Goal: Task Accomplishment & Management: Complete application form

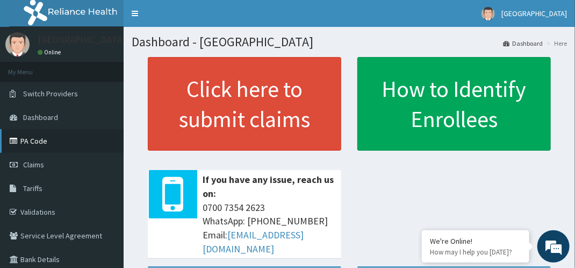
click at [63, 147] on link "PA Code" at bounding box center [62, 141] width 124 height 24
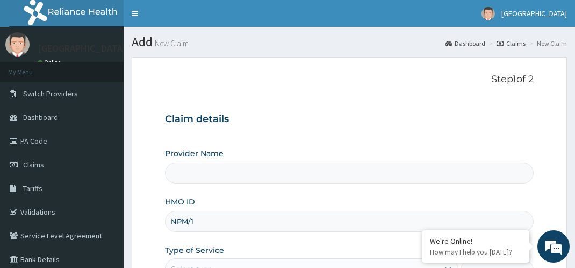
type input "[GEOGRAPHIC_DATA]"
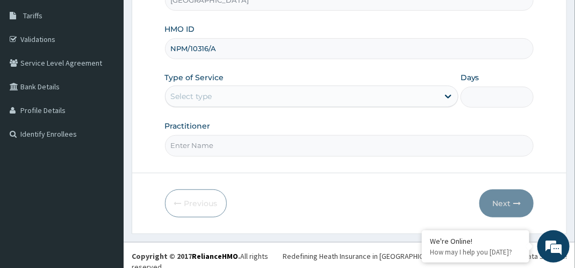
type input "NPM/10316/A"
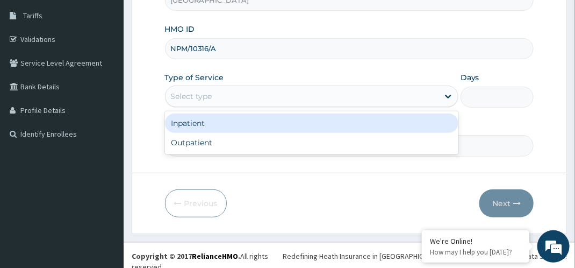
click at [217, 103] on div "Select type" at bounding box center [302, 96] width 273 height 17
click at [216, 123] on div "Inpatient" at bounding box center [311, 122] width 293 height 19
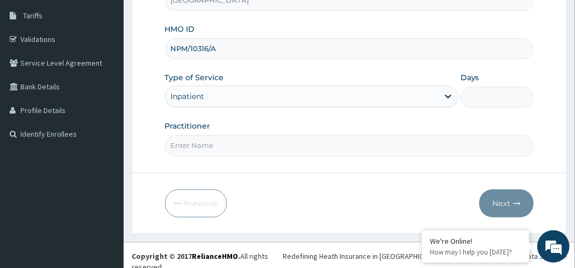
click at [507, 90] on input "Days" at bounding box center [498, 97] width 74 height 21
type input "3"
click at [255, 152] on input "Practitioner" at bounding box center [349, 145] width 369 height 21
type input "[PERSON_NAME]"
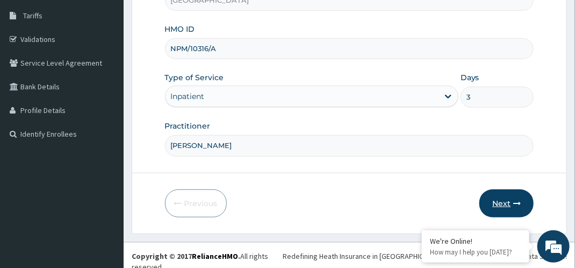
click at [512, 193] on button "Next" at bounding box center [506, 203] width 54 height 28
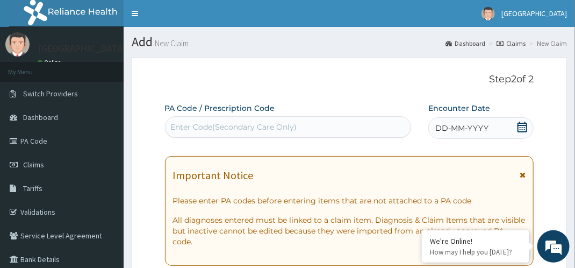
click at [247, 127] on div "Enter Code(Secondary Care Only)" at bounding box center [234, 126] width 126 height 11
paste input "PA/8AFA1B"
type input "PA/8AFA1B"
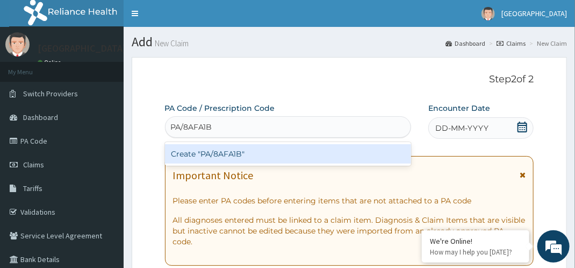
click at [233, 154] on div "Create "PA/8AFA1B"" at bounding box center [288, 153] width 246 height 19
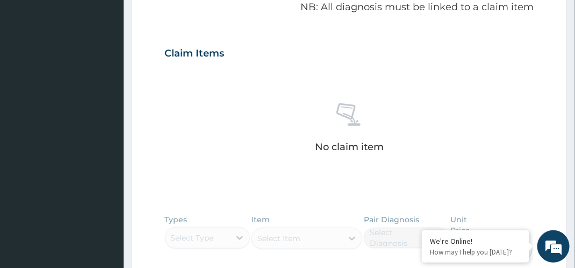
scroll to position [535, 0]
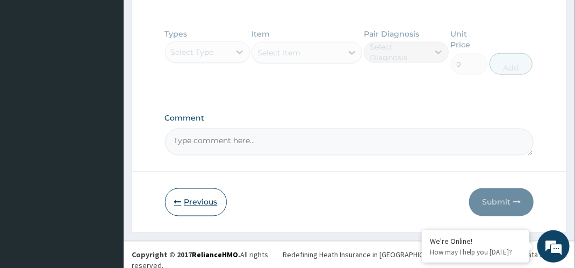
click at [187, 204] on button "Previous" at bounding box center [196, 202] width 62 height 28
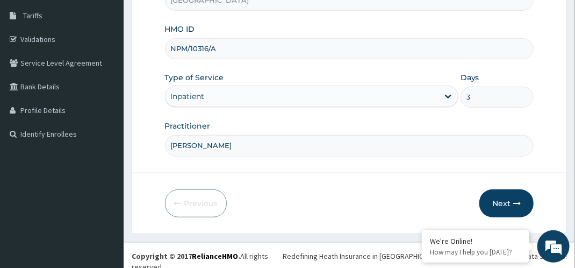
scroll to position [0, 0]
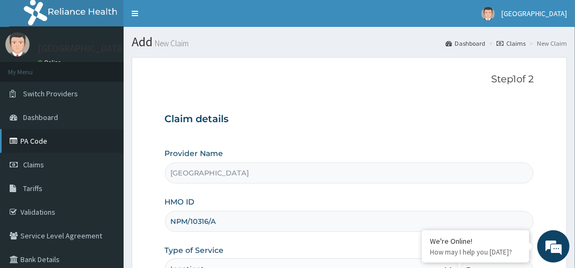
click at [76, 140] on link "PA Code" at bounding box center [62, 141] width 124 height 24
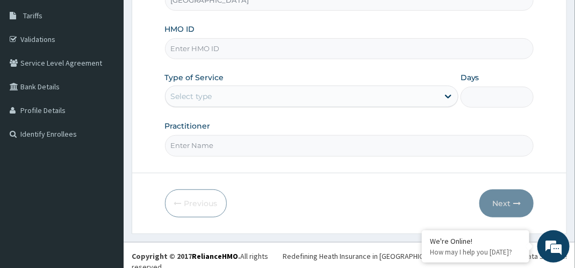
click at [213, 95] on div "Select type" at bounding box center [302, 96] width 273 height 17
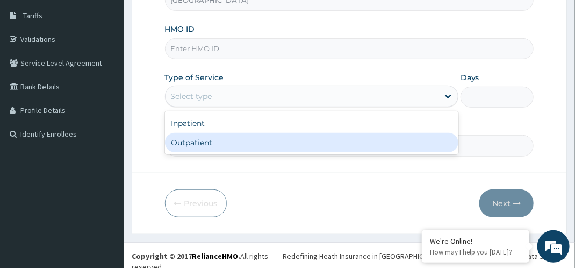
click at [211, 143] on div "Outpatient" at bounding box center [311, 142] width 293 height 19
type input "1"
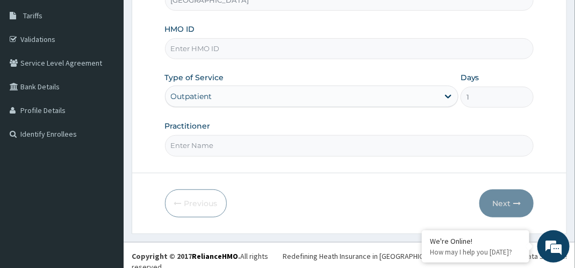
click at [220, 52] on input "HMO ID" at bounding box center [349, 48] width 369 height 21
paste input "NNI/10020/B"
type input "NNI/10020/B"
click at [236, 155] on form "Step 1 of 2 Claim details Provider Name MIYETTI HOSPITAL HMO ID NNI/10020/B Typ…" at bounding box center [349, 58] width 435 height 349
click at [239, 142] on input "Practitioner" at bounding box center [349, 145] width 369 height 21
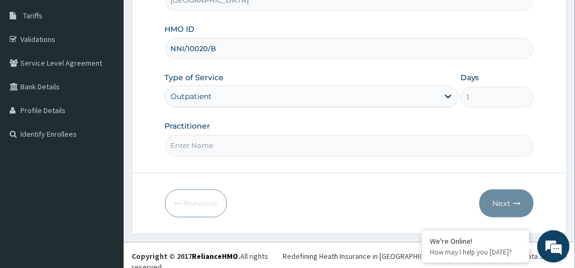
type input "[PERSON_NAME]"
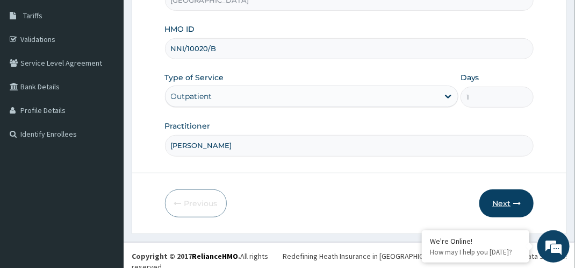
click at [496, 201] on button "Next" at bounding box center [506, 203] width 54 height 28
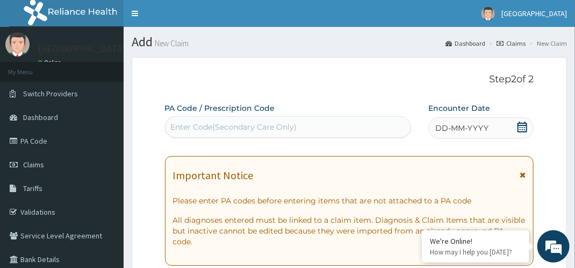
click at [187, 125] on div "Enter Code(Secondary Care Only)" at bounding box center [234, 126] width 126 height 11
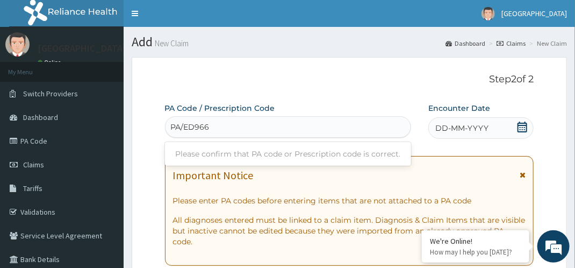
type input "PA/ED9667"
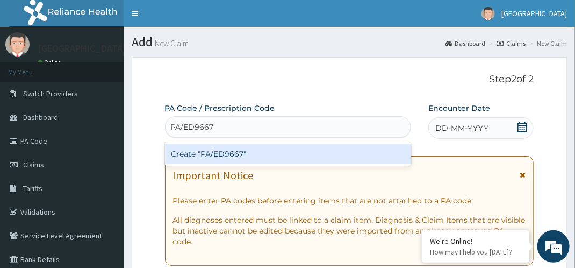
click at [212, 152] on div "Create "PA/ED9667"" at bounding box center [288, 153] width 246 height 19
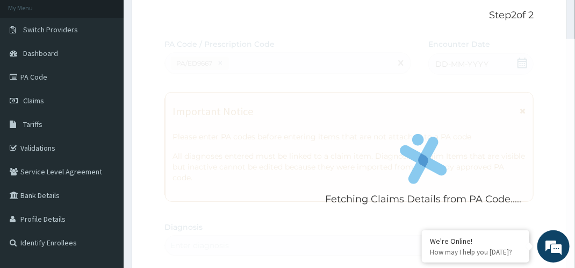
scroll to position [79, 0]
